Goal: Task Accomplishment & Management: Manage account settings

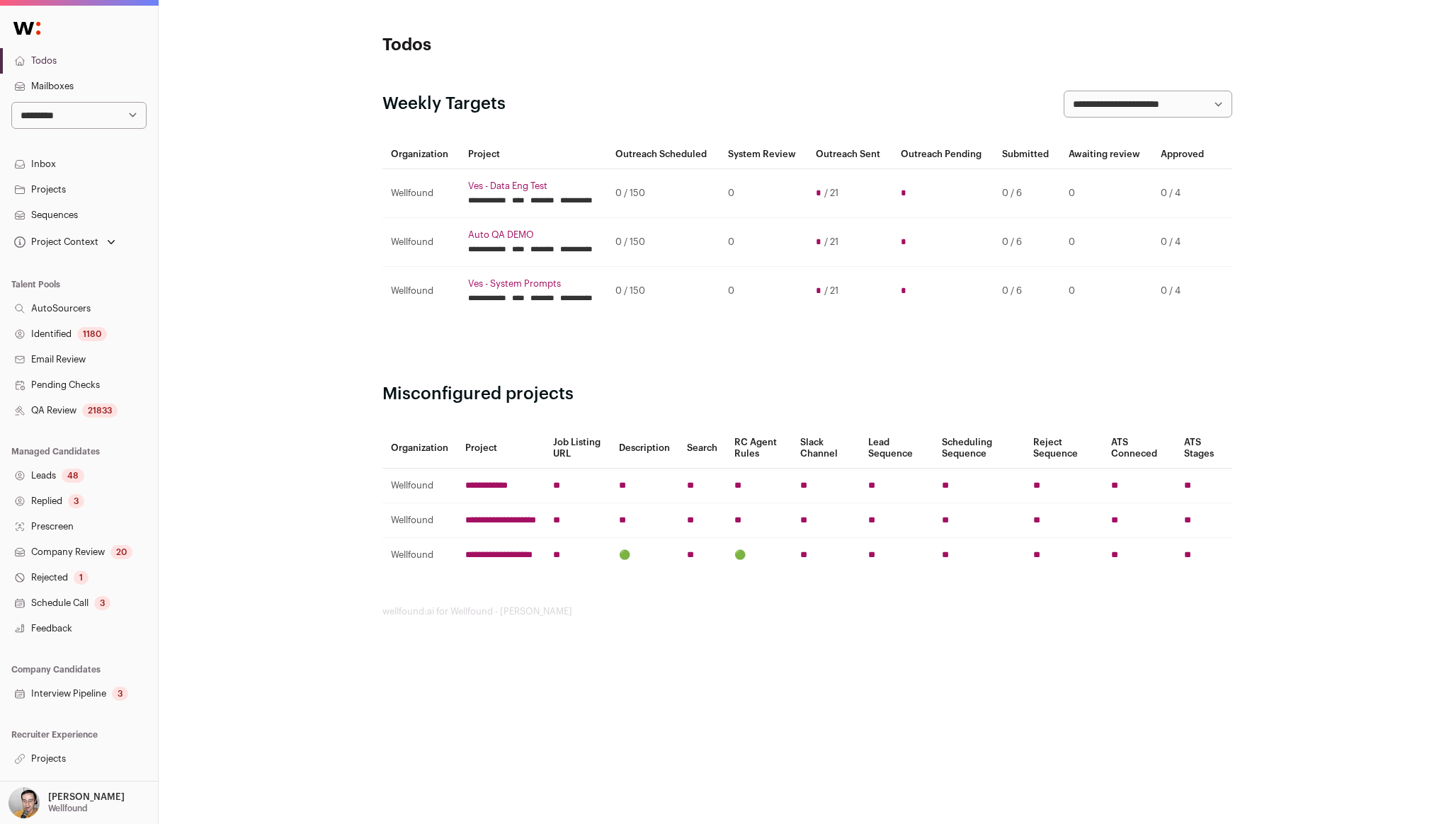
click at [71, 797] on p "[PERSON_NAME]" at bounding box center [86, 797] width 76 height 12
click at [69, 765] on link "Admin" at bounding box center [96, 764] width 157 height 31
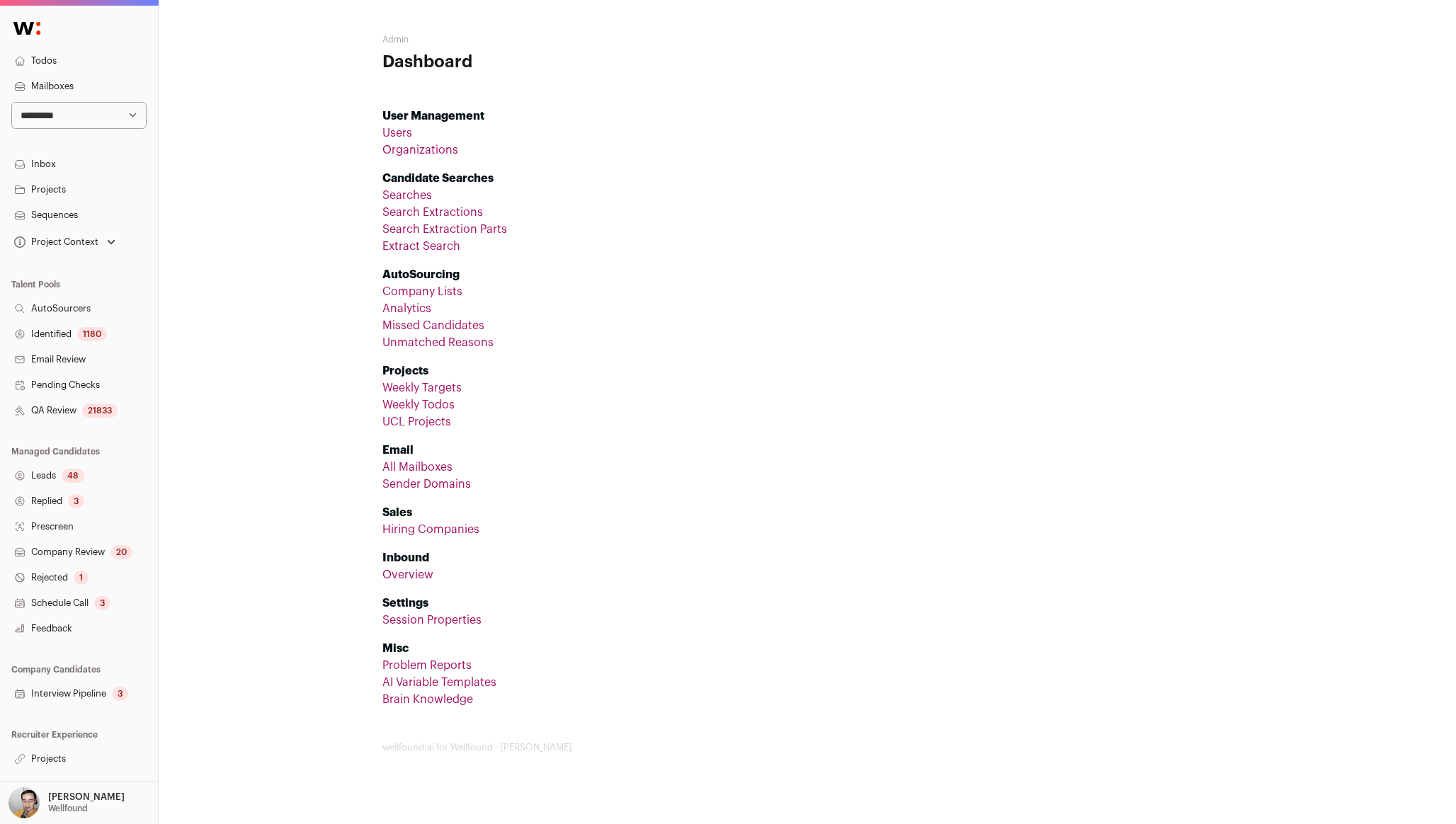
click at [419, 293] on link "Company Lists" at bounding box center [423, 291] width 80 height 12
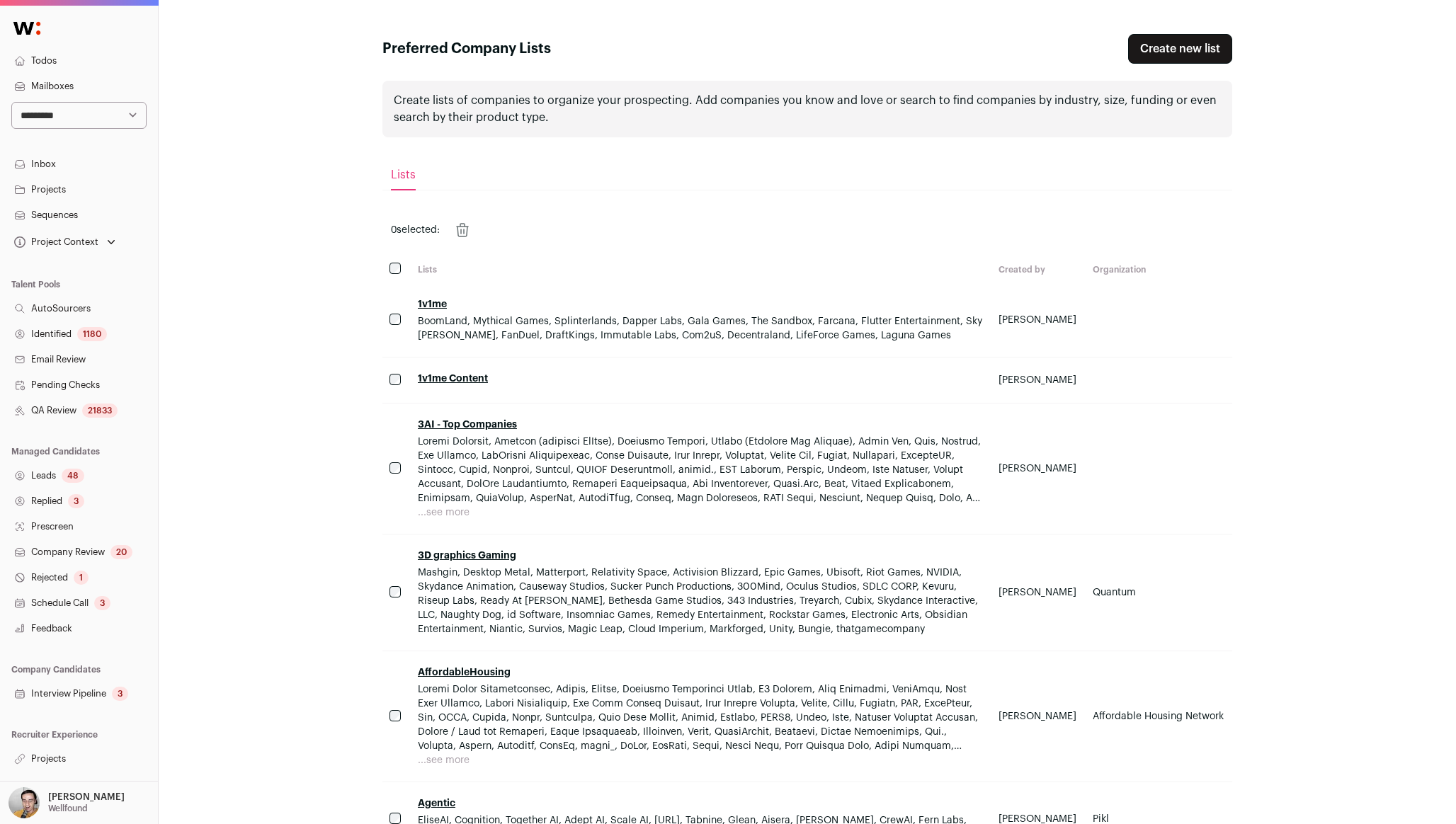
click at [1165, 50] on link "Create new list" at bounding box center [1180, 49] width 104 height 30
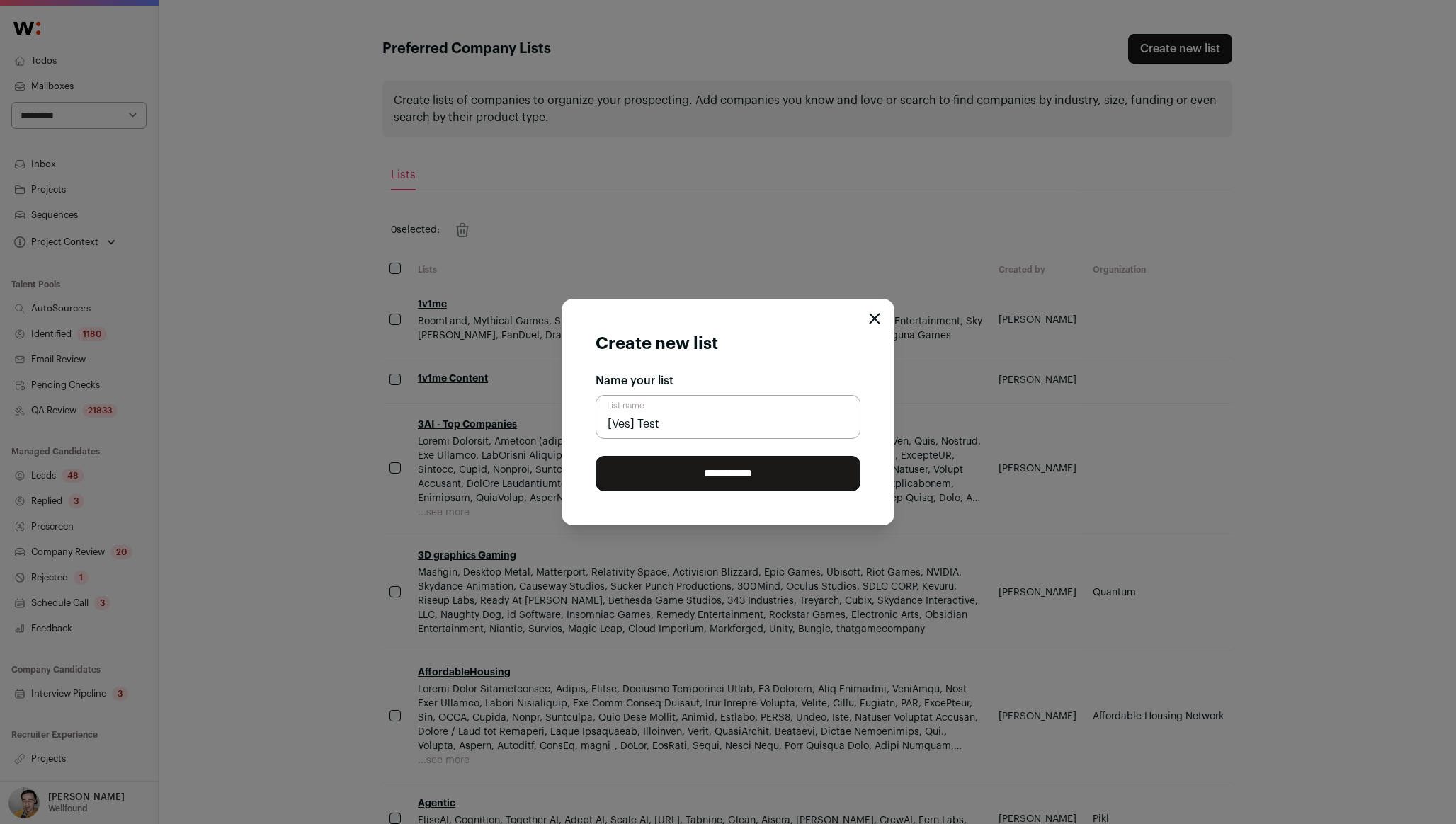
type input "[Ves] Test"
click at [761, 478] on input "**********" at bounding box center [728, 473] width 265 height 36
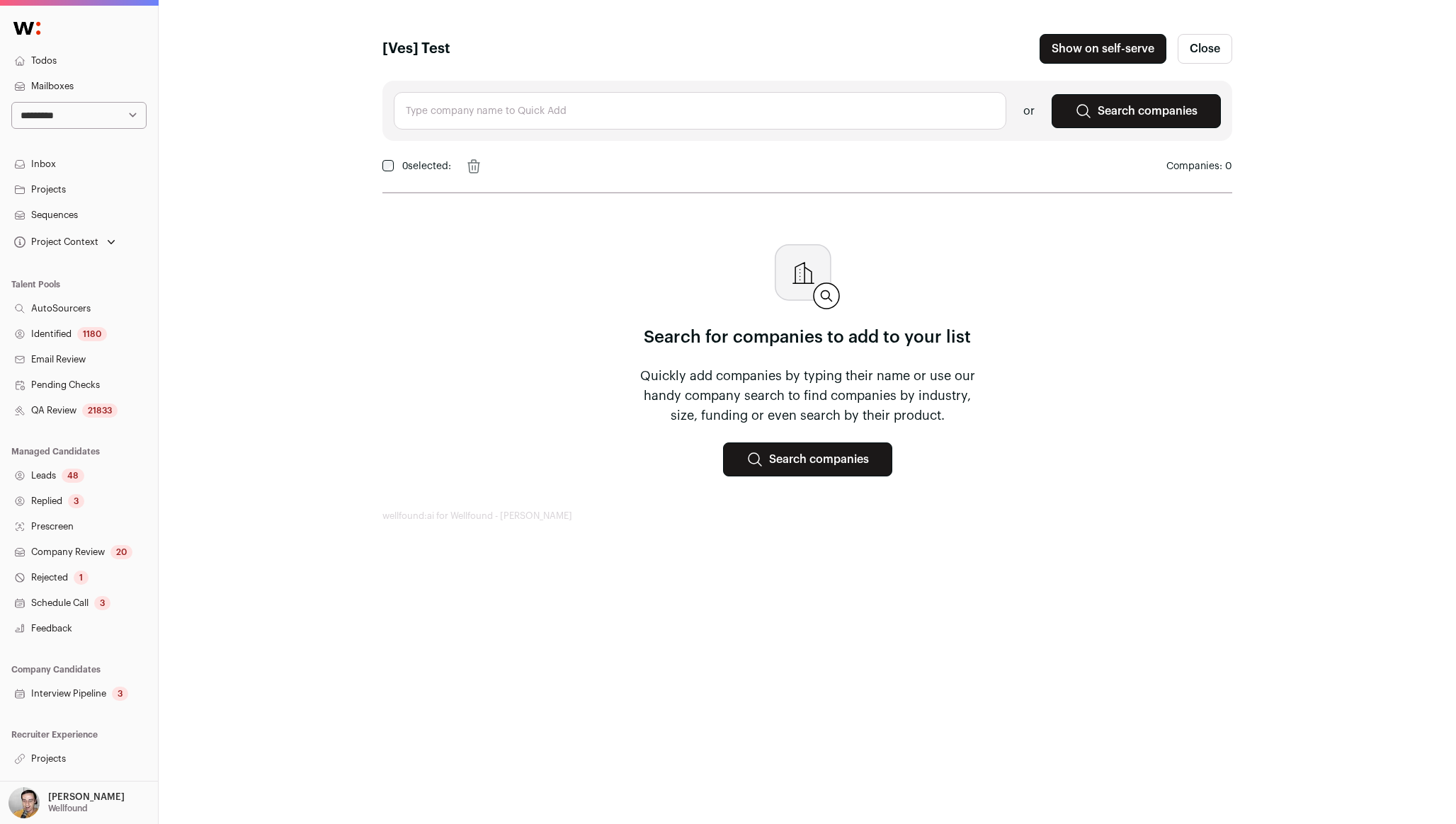
click at [505, 110] on input "text" at bounding box center [700, 110] width 613 height 38
type input "fintech"
click at [1128, 108] on link "Search companies" at bounding box center [1136, 111] width 169 height 34
click at [502, 113] on input "fintech" at bounding box center [700, 110] width 613 height 38
click at [788, 453] on link "Search companies" at bounding box center [807, 459] width 169 height 34
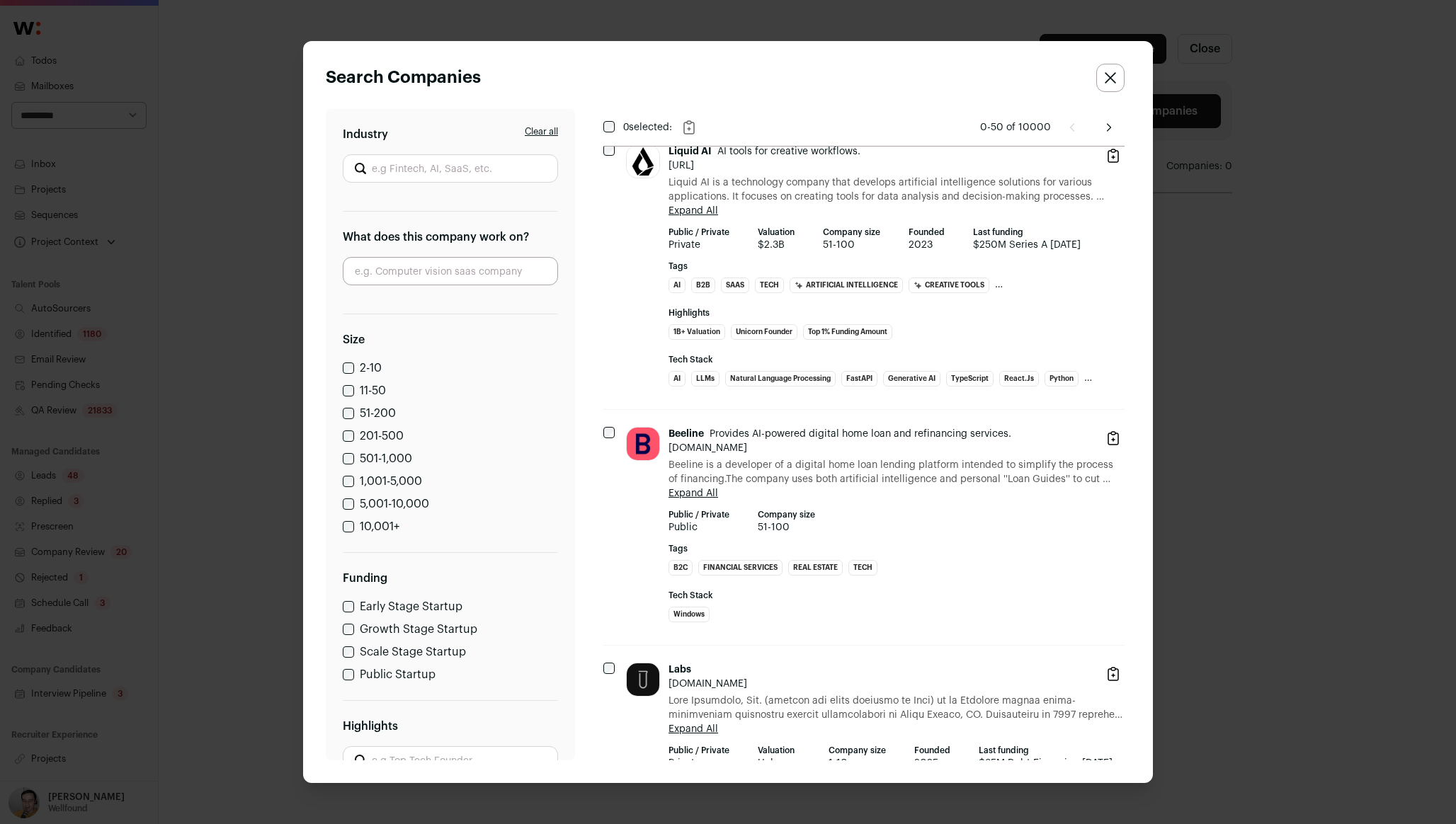
click at [438, 175] on input "Industry" at bounding box center [450, 168] width 216 height 29
type input "finte"
click at [437, 246] on label "What does this company work on?" at bounding box center [450, 237] width 216 height 17
click at [422, 280] on input "Close modal via background" at bounding box center [450, 271] width 216 height 29
type input "hr tech"
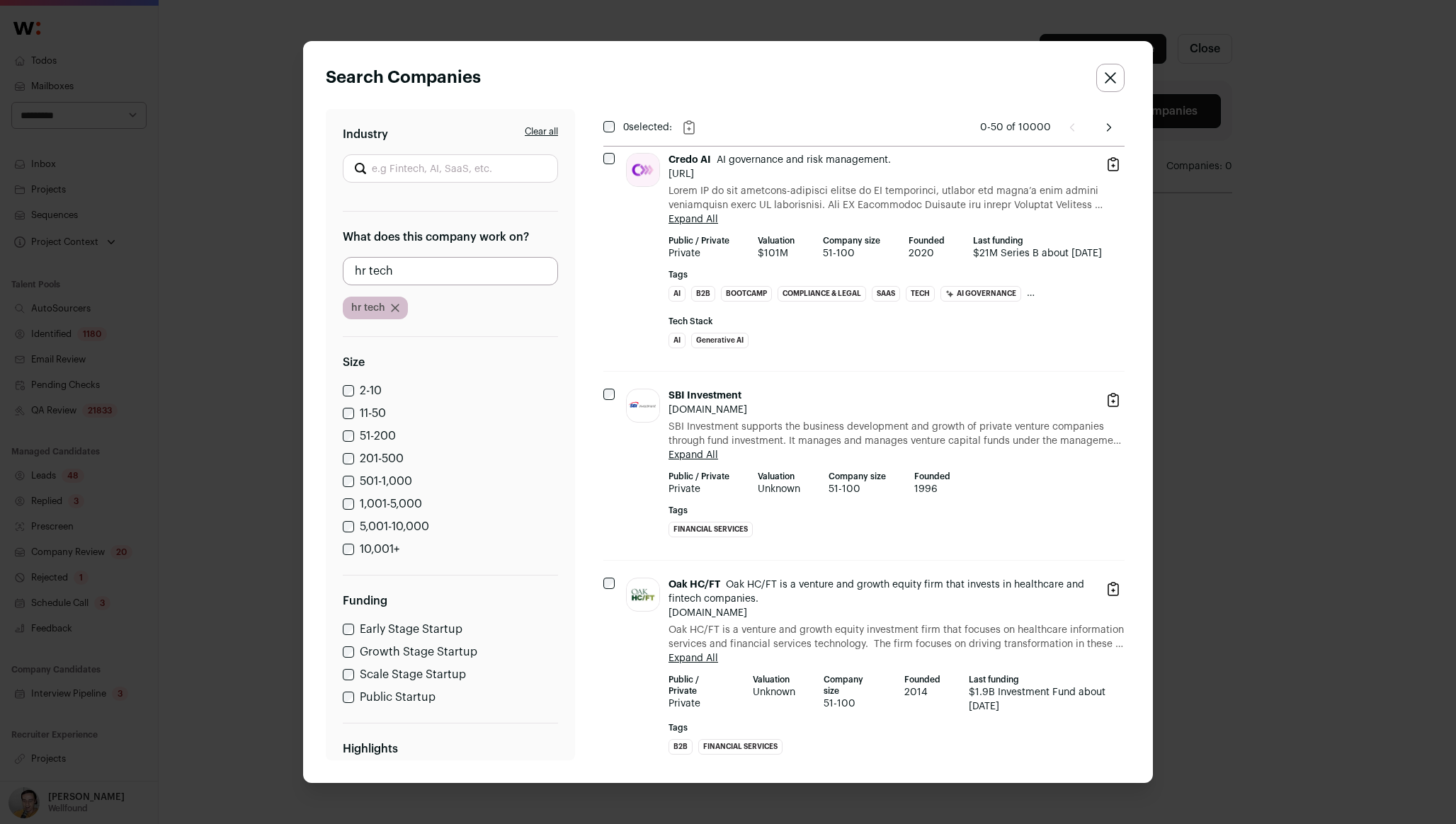
scroll to position [11676, 0]
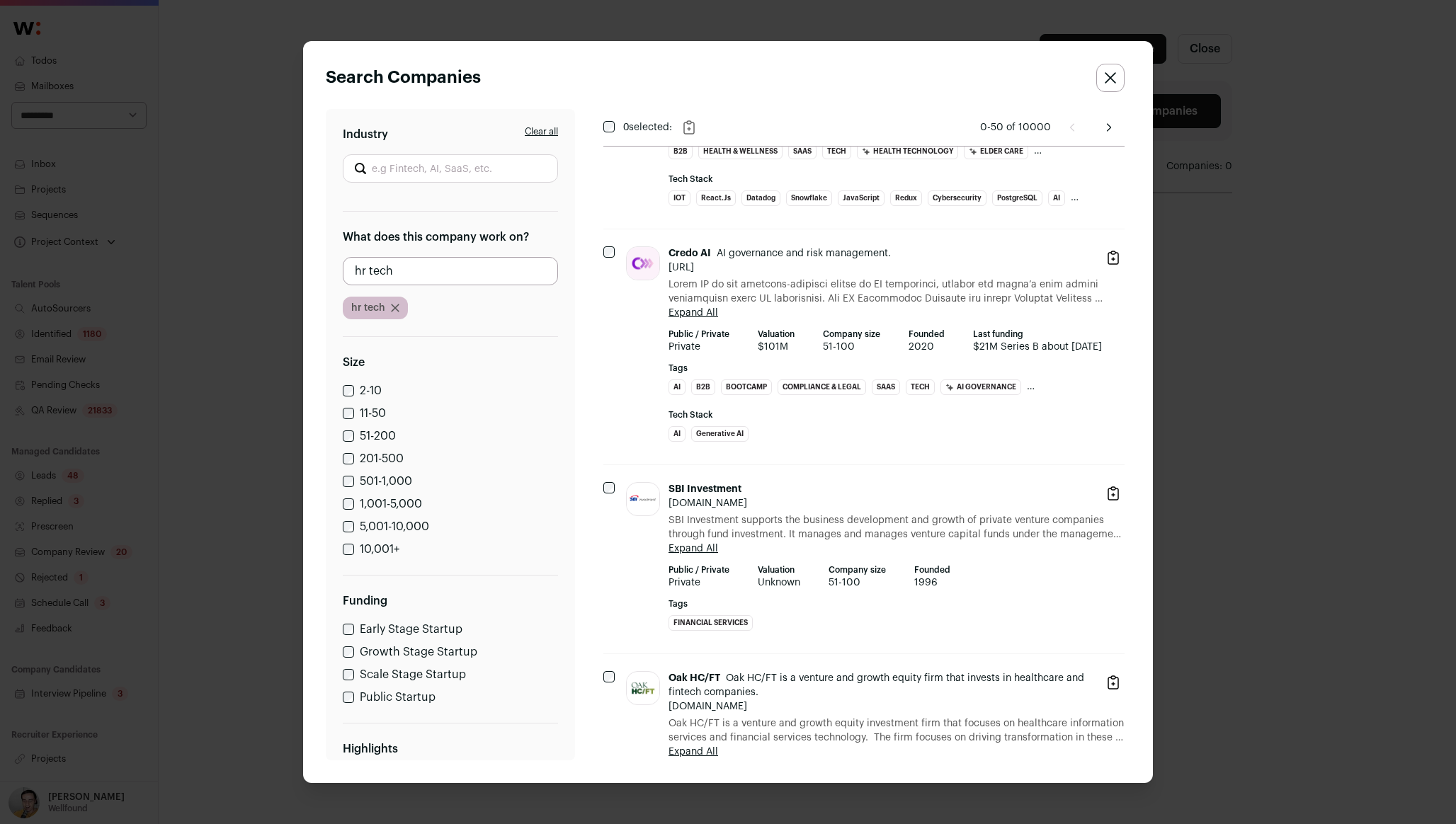
click at [1104, 81] on button "Close search companies" at bounding box center [1110, 78] width 29 height 29
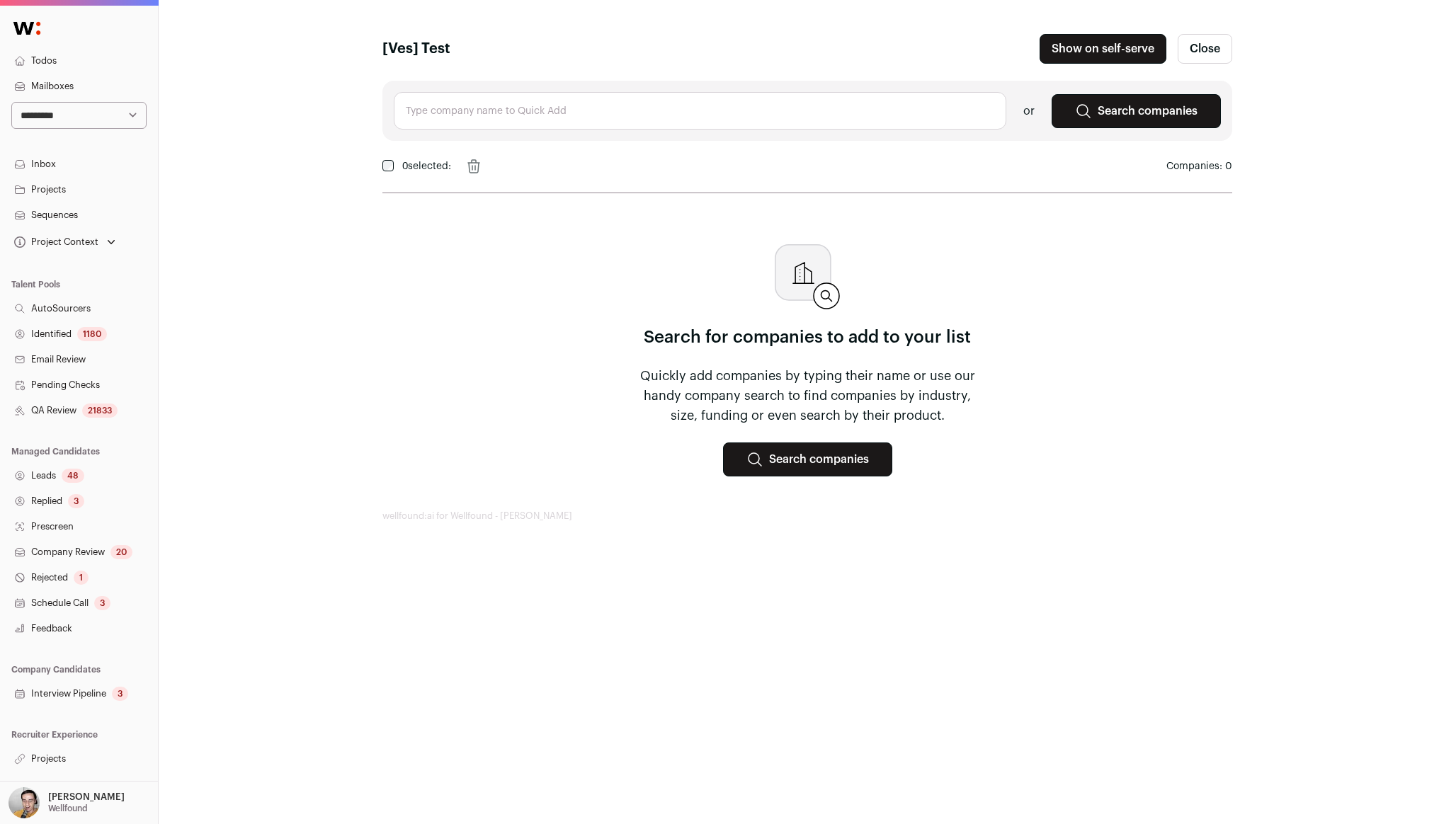
click at [635, 109] on input "text" at bounding box center [700, 110] width 613 height 38
click at [552, 155] on div "wellfound wellfound.com" at bounding box center [700, 154] width 589 height 25
type input "wellfound wellfound.com"
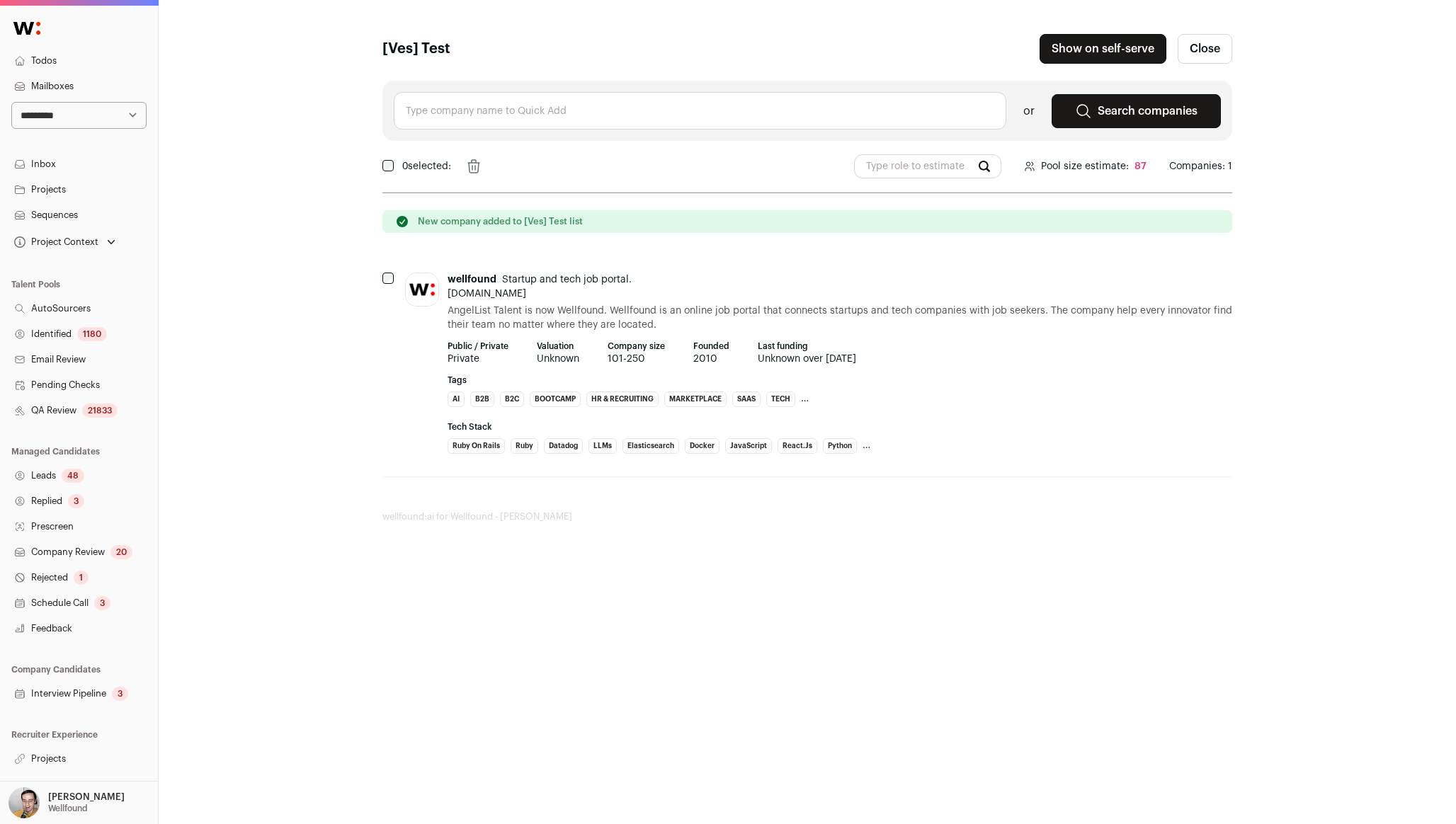
click at [73, 798] on p "[PERSON_NAME]" at bounding box center [86, 797] width 76 height 12
click at [256, 537] on div "[Ves] Test Show on self-serve Publishing the list will make it available to all…" at bounding box center [807, 278] width 1298 height 557
click at [74, 802] on p "[PERSON_NAME]" at bounding box center [86, 797] width 76 height 12
click at [70, 769] on link "Admin" at bounding box center [96, 764] width 157 height 31
click at [368, 440] on div "[Ves] Test Show on self-serve Publishing the list will make it available to all…" at bounding box center [807, 278] width 1298 height 557
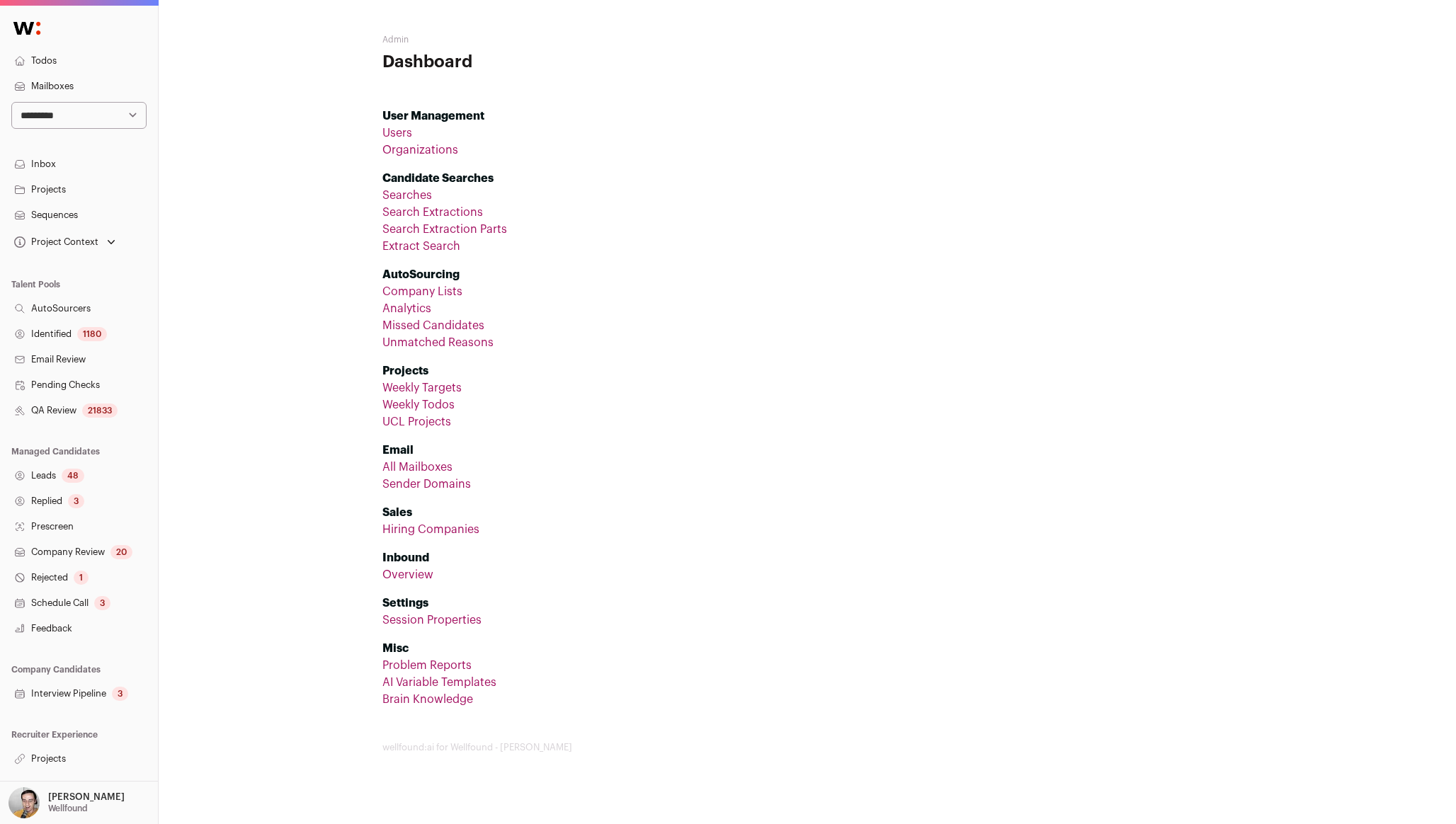
click at [701, 397] on li "Weekly Todos" at bounding box center [807, 405] width 850 height 17
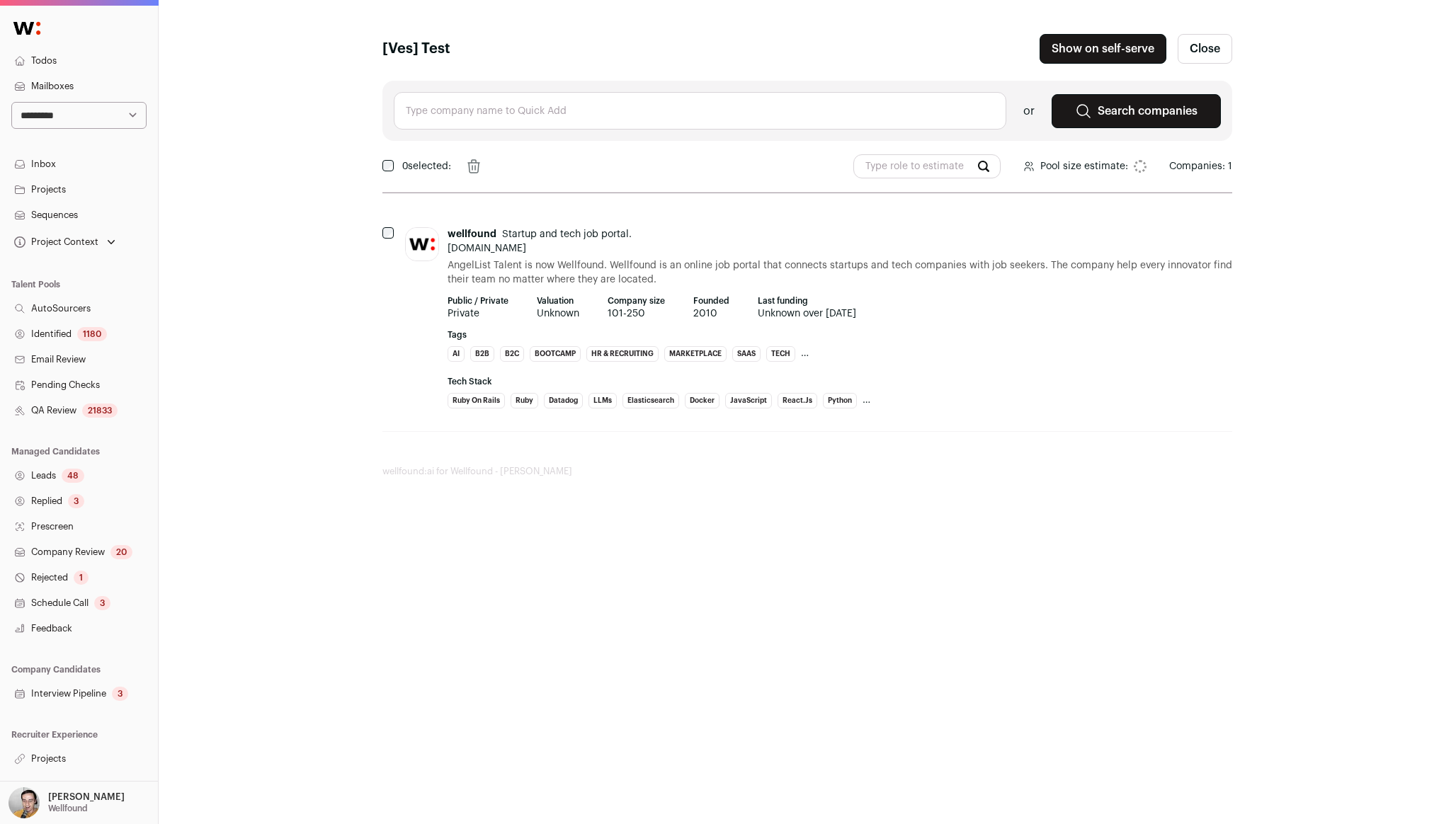
click at [429, 97] on input "text" at bounding box center [700, 110] width 613 height 38
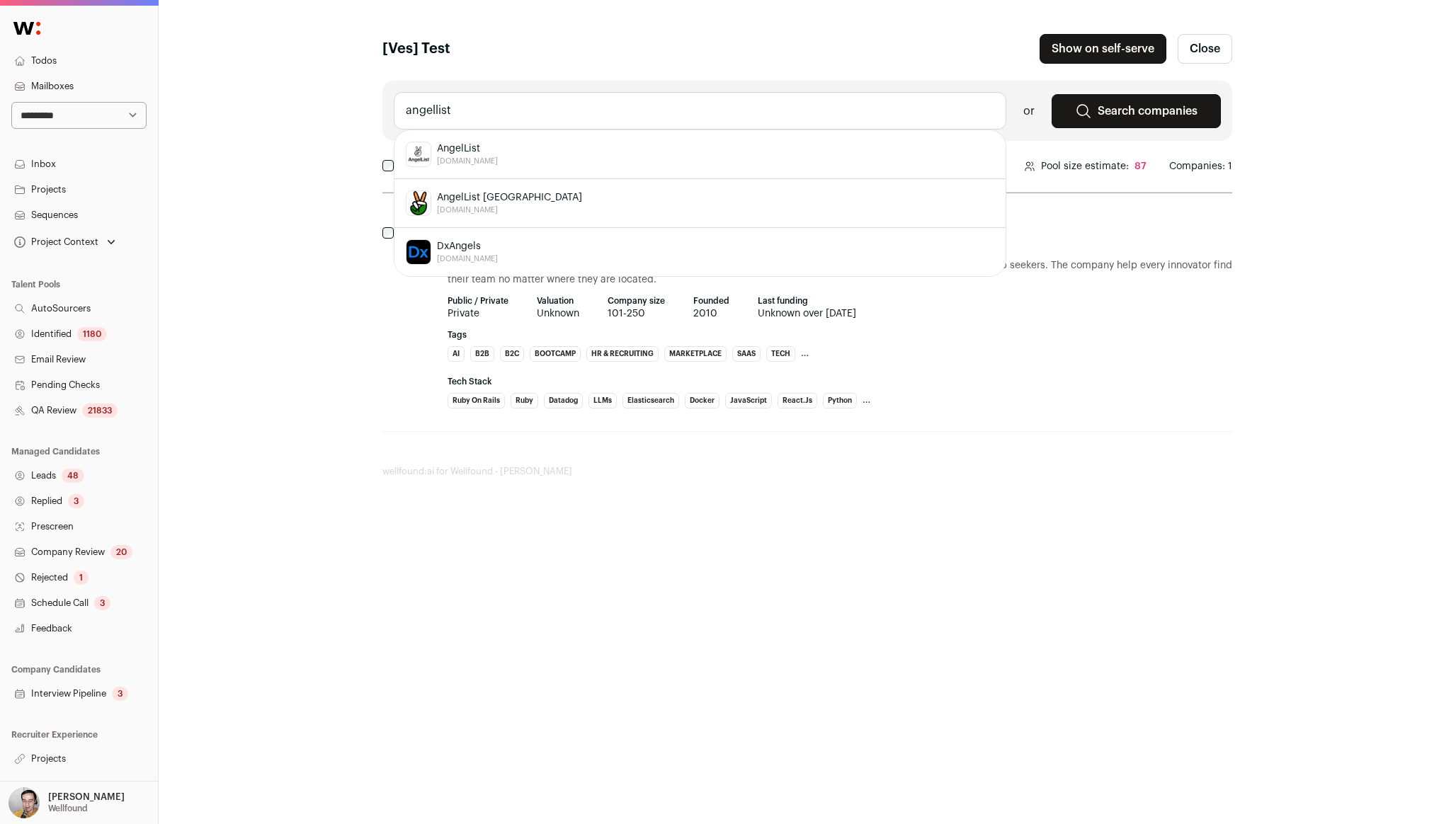
type input "angellist"
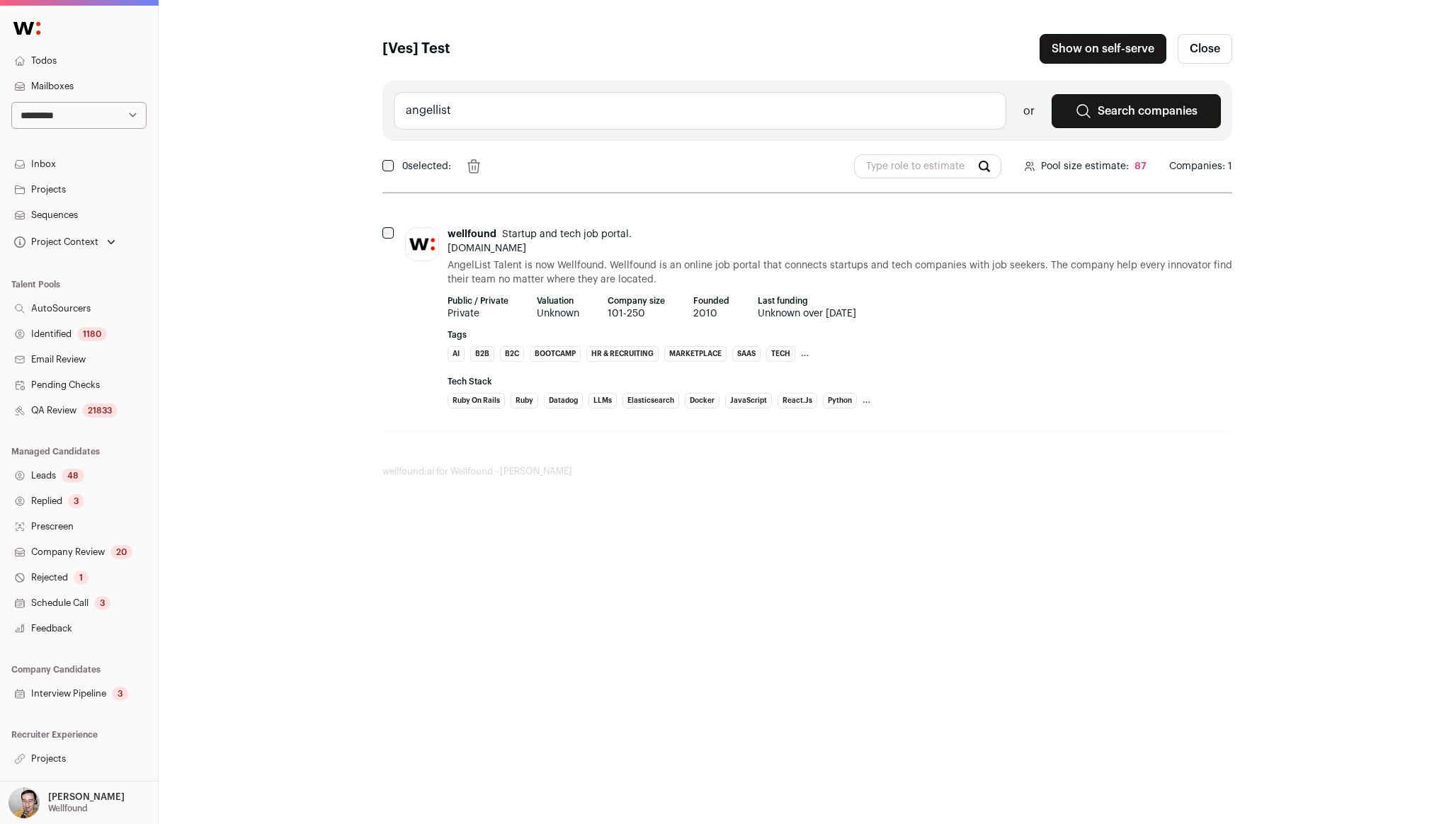
click at [87, 802] on p "[PERSON_NAME]" at bounding box center [86, 797] width 76 height 12
click at [46, 762] on link "Admin" at bounding box center [96, 764] width 157 height 31
click at [293, 423] on div "[Ves] Test Show on self-serve Publishing the list will make it available to all…" at bounding box center [807, 256] width 1298 height 511
click at [100, 237] on div "Project Context" at bounding box center [65, 242] width 107 height 20
click at [226, 300] on div "[Ves] Test Show on self-serve Publishing the list will make it available to all…" at bounding box center [807, 256] width 1298 height 511
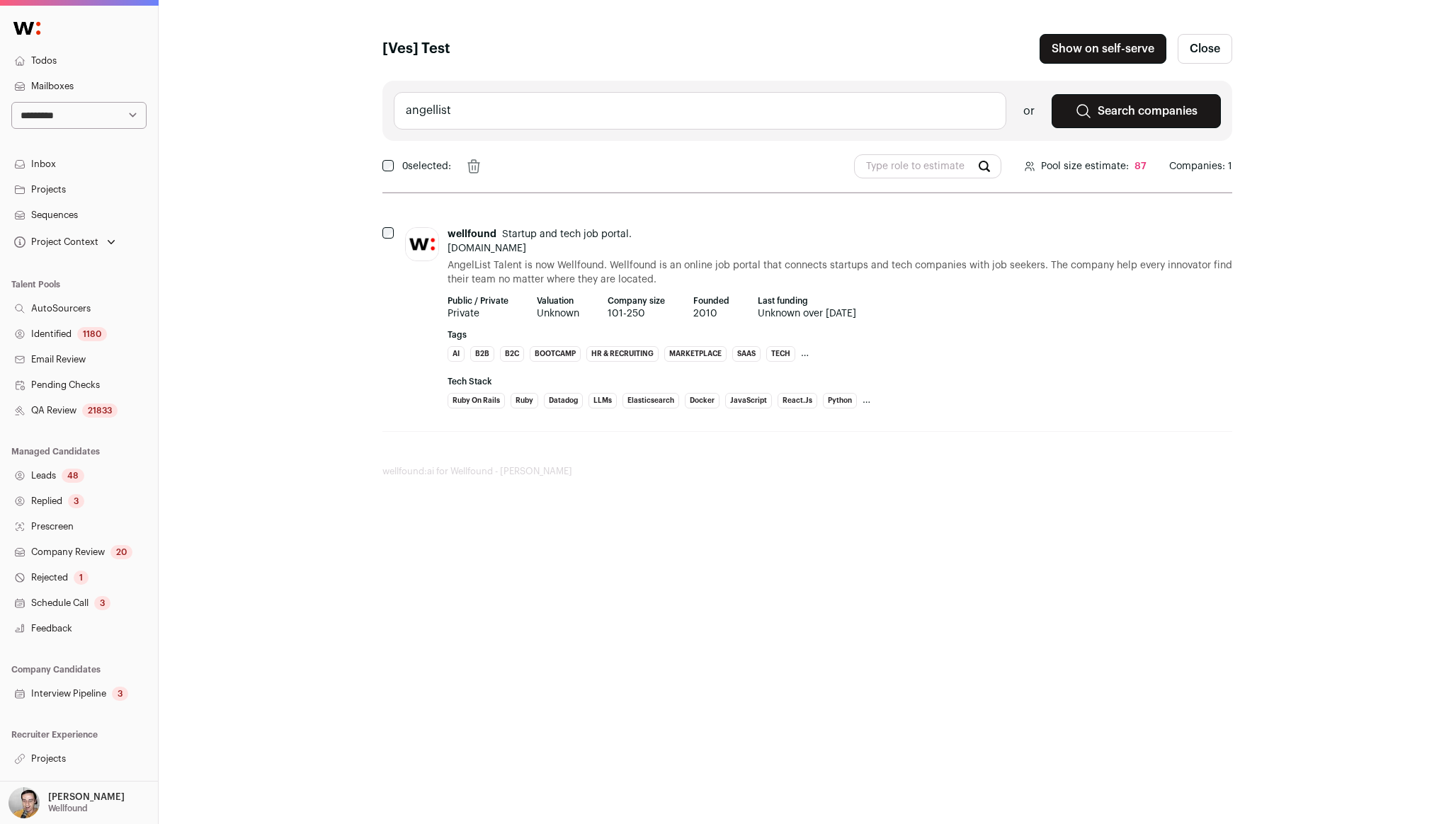
click at [52, 761] on link "Projects" at bounding box center [79, 758] width 158 height 25
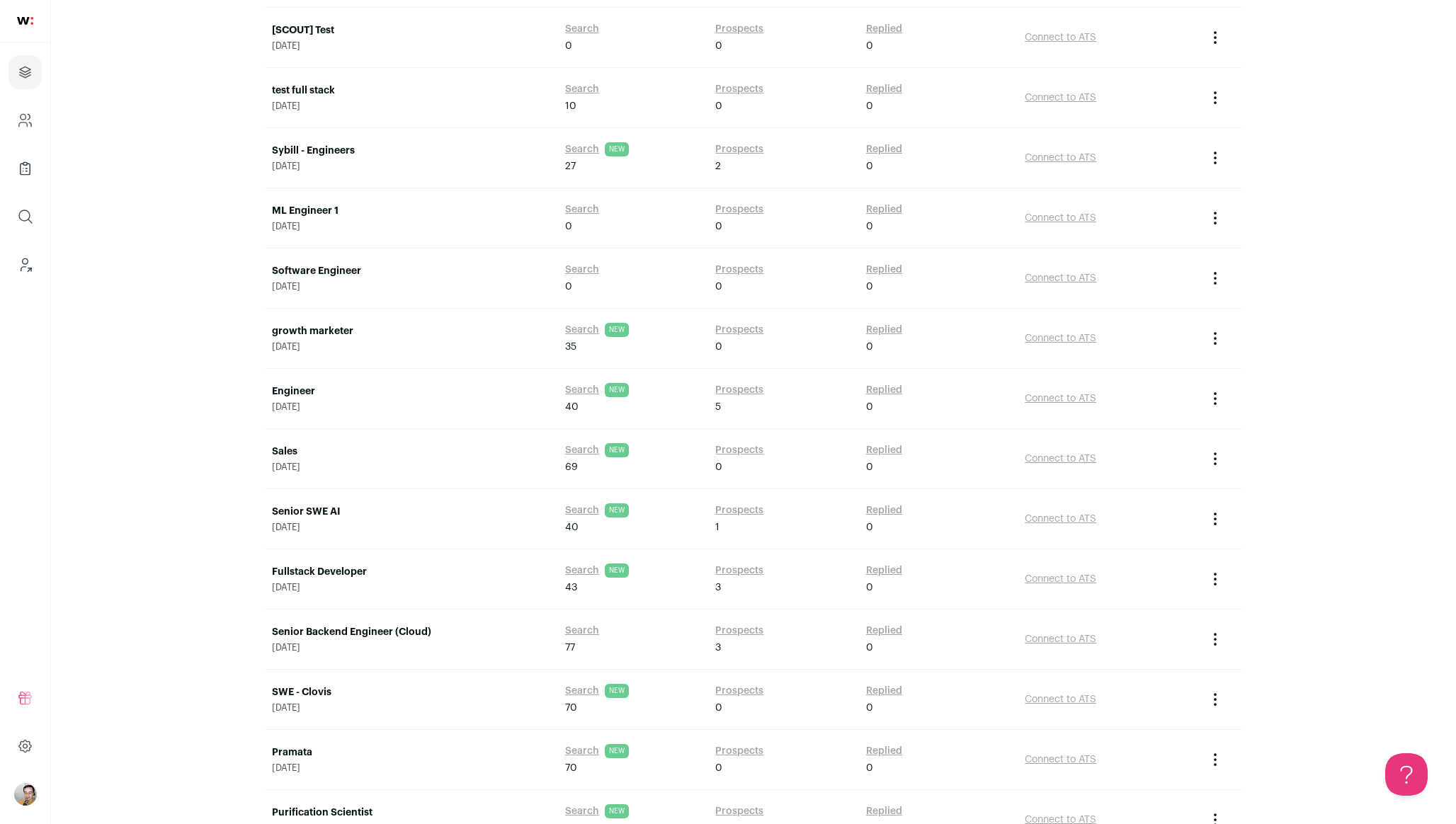
scroll to position [3651, 0]
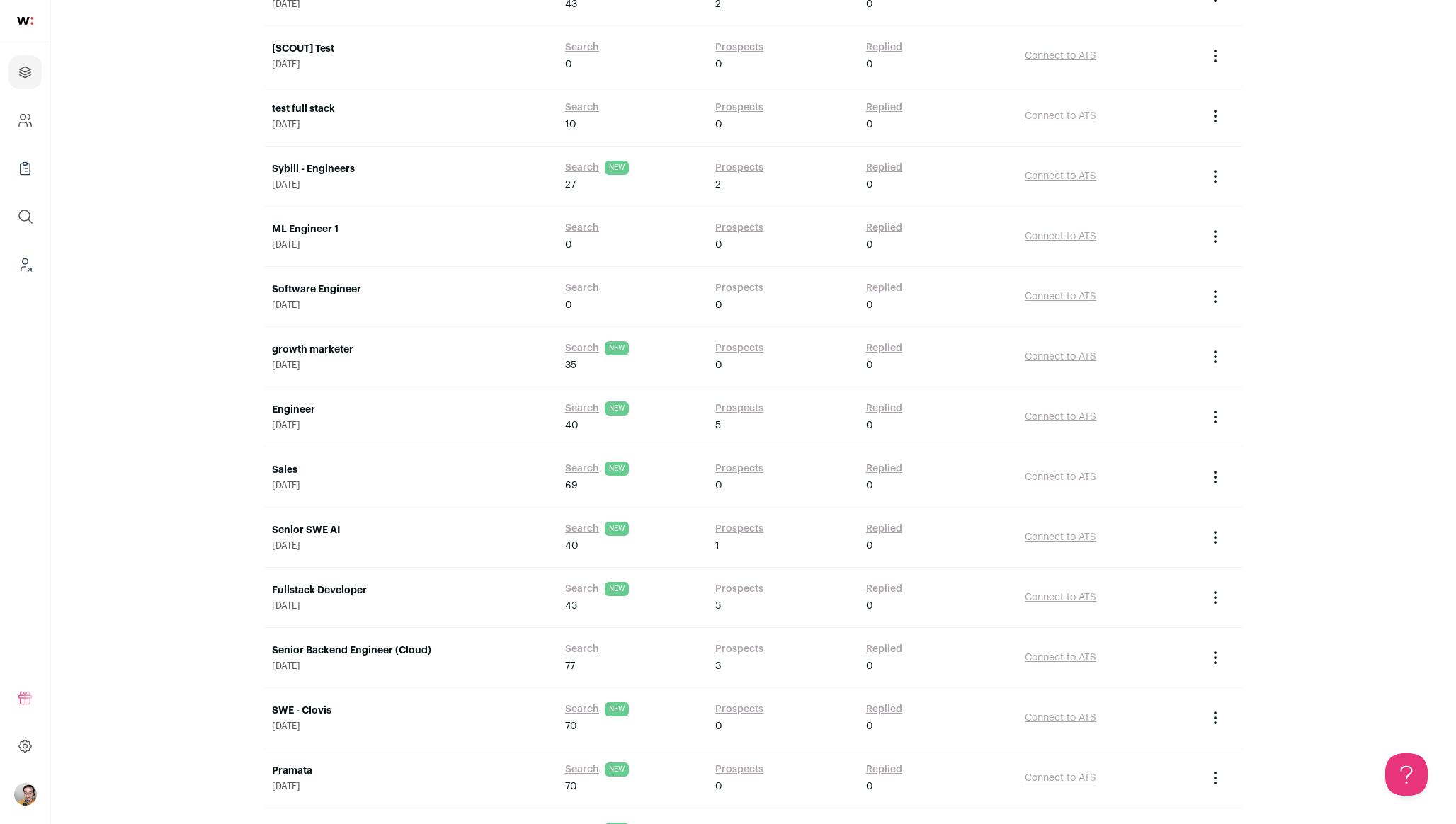
click at [575, 50] on link "Search" at bounding box center [582, 47] width 34 height 14
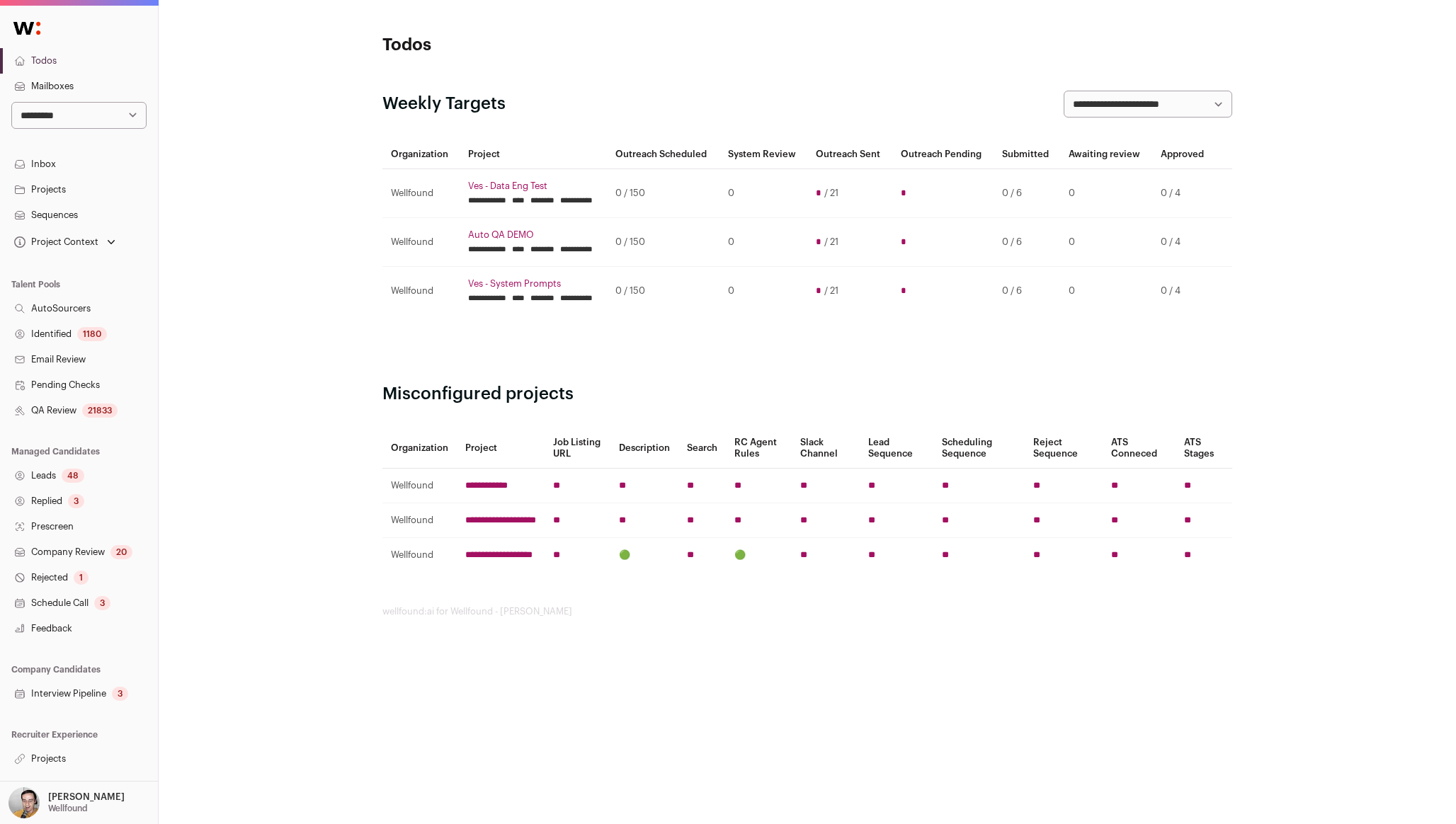
click at [285, 355] on div "**********" at bounding box center [807, 326] width 1298 height 652
